Goal: Communication & Community: Answer question/provide support

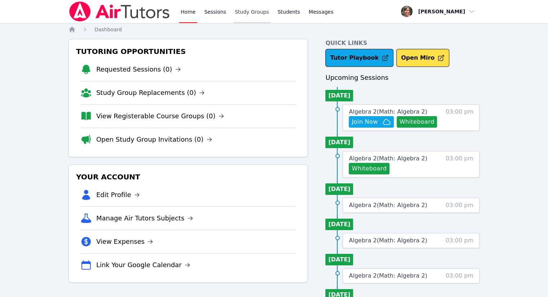
click at [240, 15] on link "Study Groups" at bounding box center [251, 11] width 37 height 23
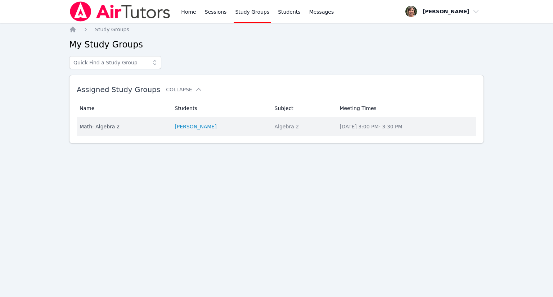
click at [93, 127] on div "Math: Algebra 2" at bounding box center [123, 126] width 86 height 7
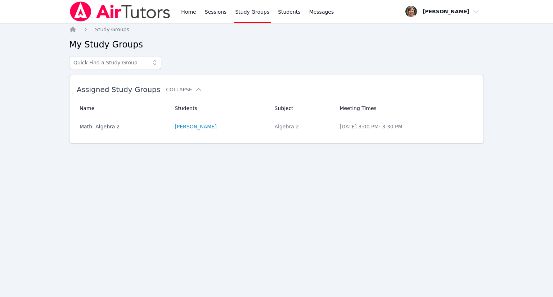
click at [93, 127] on div "Home Sessions Study Groups Students Messages Open user menu Ellen Pillar Open m…" at bounding box center [276, 148] width 553 height 297
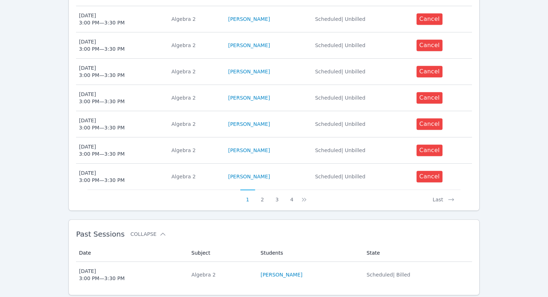
scroll to position [378, 0]
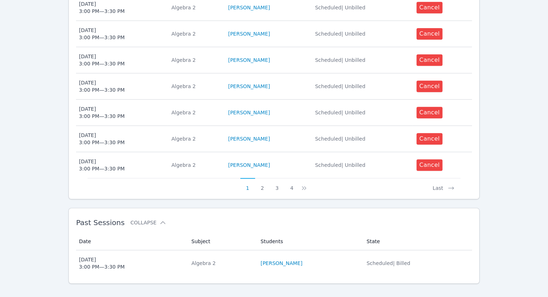
click at [248, 179] on button "1" at bounding box center [247, 185] width 15 height 14
click at [262, 179] on button "2" at bounding box center [262, 185] width 15 height 14
click at [282, 180] on button "3" at bounding box center [281, 185] width 15 height 14
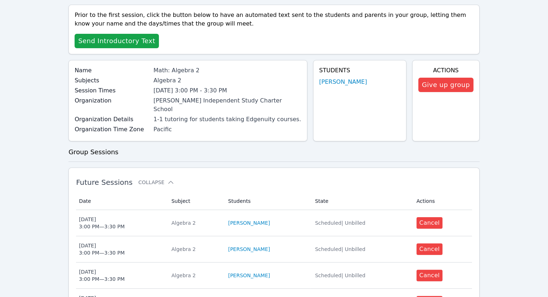
scroll to position [0, 0]
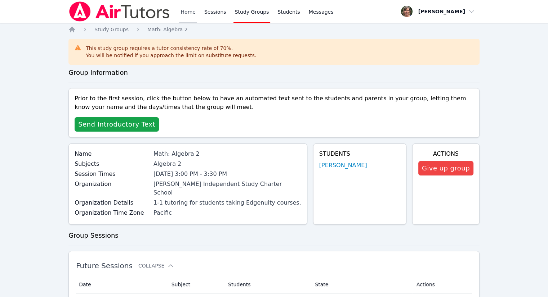
click at [187, 13] on link "Home" at bounding box center [188, 11] width 18 height 23
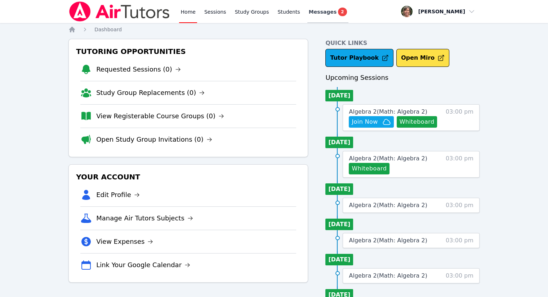
click at [317, 13] on span "Messages" at bounding box center [323, 11] width 28 height 7
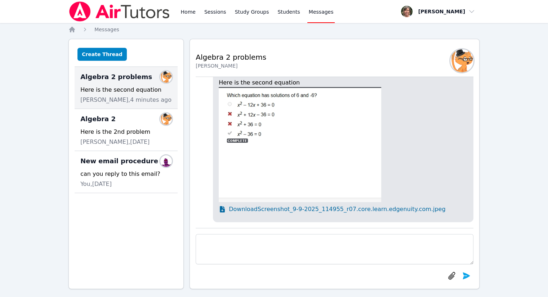
click at [271, 211] on span "Download Screenshot_9-9-2025_114955_r07.core.learn.edgenuity.com.jpeg" at bounding box center [337, 209] width 216 height 9
click at [186, 14] on link "Home" at bounding box center [188, 11] width 18 height 23
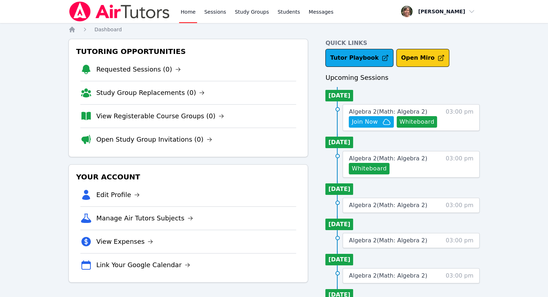
click at [412, 54] on button "Open Miro" at bounding box center [422, 58] width 53 height 18
click at [412, 123] on button "Whiteboard" at bounding box center [417, 122] width 41 height 12
click at [316, 15] on span "Messages" at bounding box center [321, 11] width 25 height 7
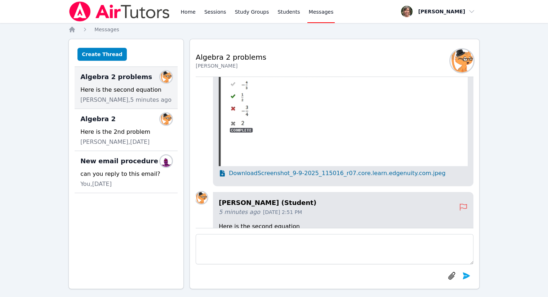
scroll to position [-212, 0]
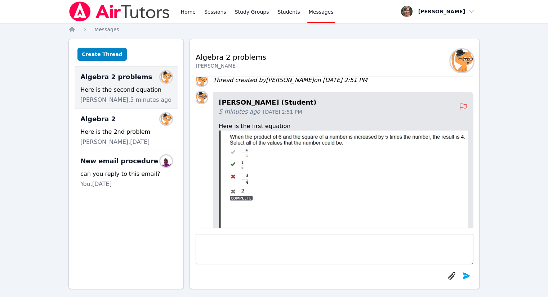
click at [295, 177] on img at bounding box center [343, 183] width 249 height 104
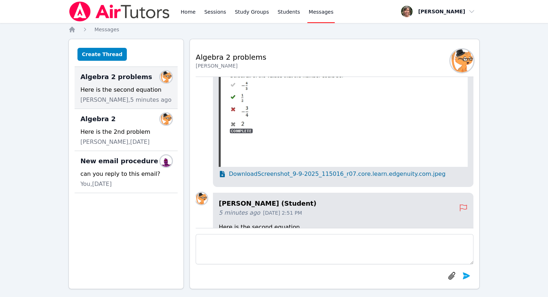
scroll to position [-140, 0]
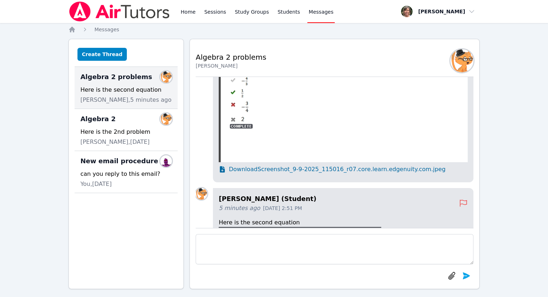
click at [251, 169] on span "Download Screenshot_9-9-2025_115016_r07.core.learn.edgenuity.com.jpeg" at bounding box center [337, 169] width 216 height 9
click at [188, 14] on link "Home" at bounding box center [188, 11] width 18 height 23
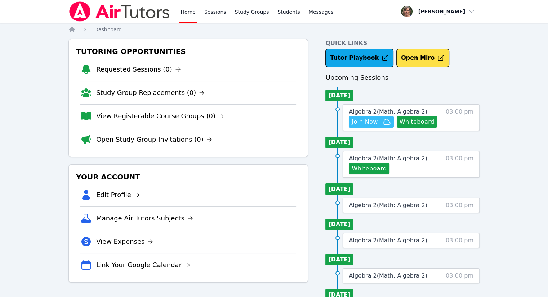
click at [366, 120] on span "Join Now" at bounding box center [365, 122] width 26 height 9
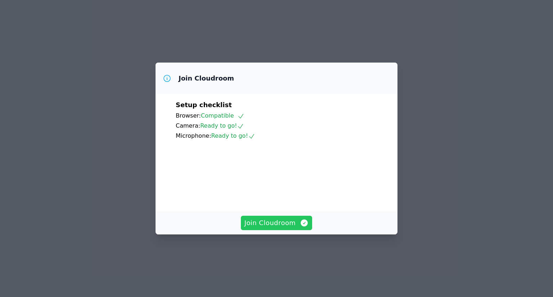
click at [271, 228] on span "Join Cloudroom" at bounding box center [277, 223] width 64 height 10
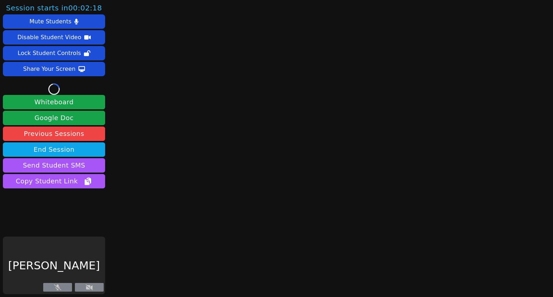
click at [271, 245] on main at bounding box center [327, 148] width 151 height 297
